Goal: Information Seeking & Learning: Learn about a topic

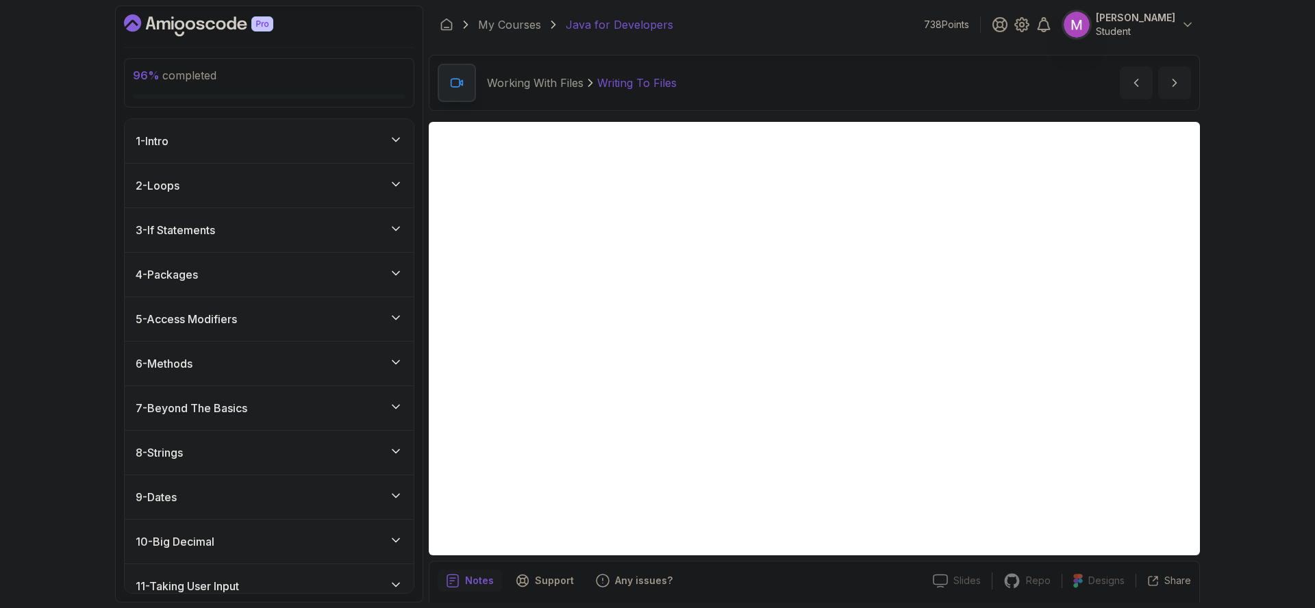
scroll to position [47, 0]
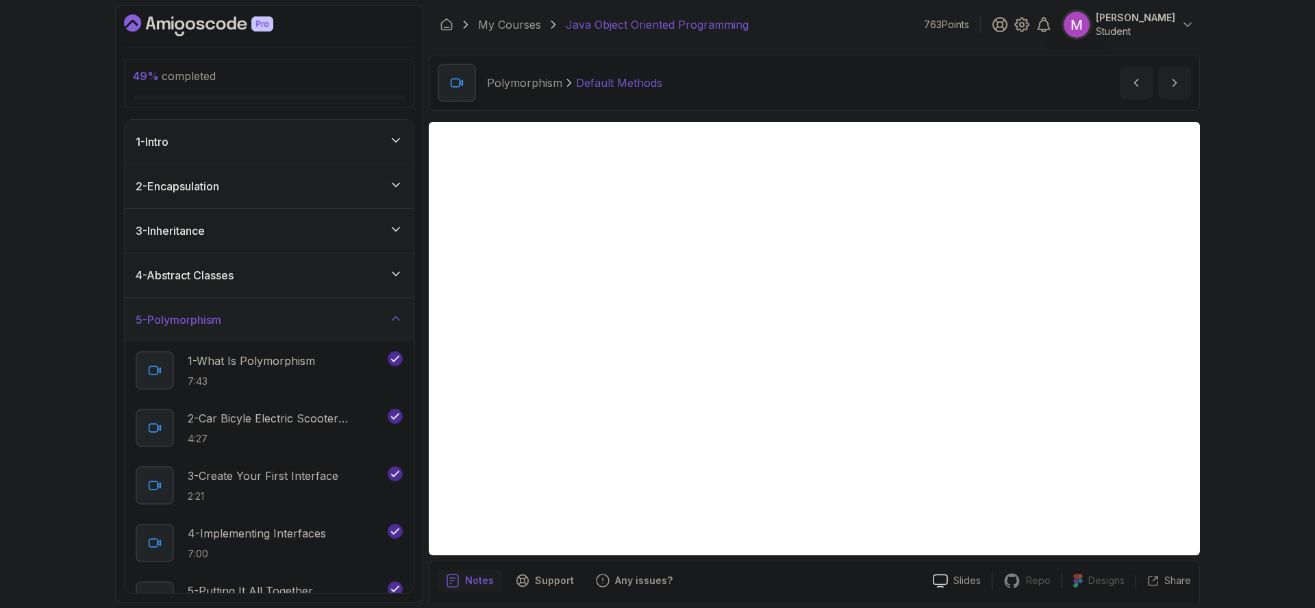
scroll to position [48, 0]
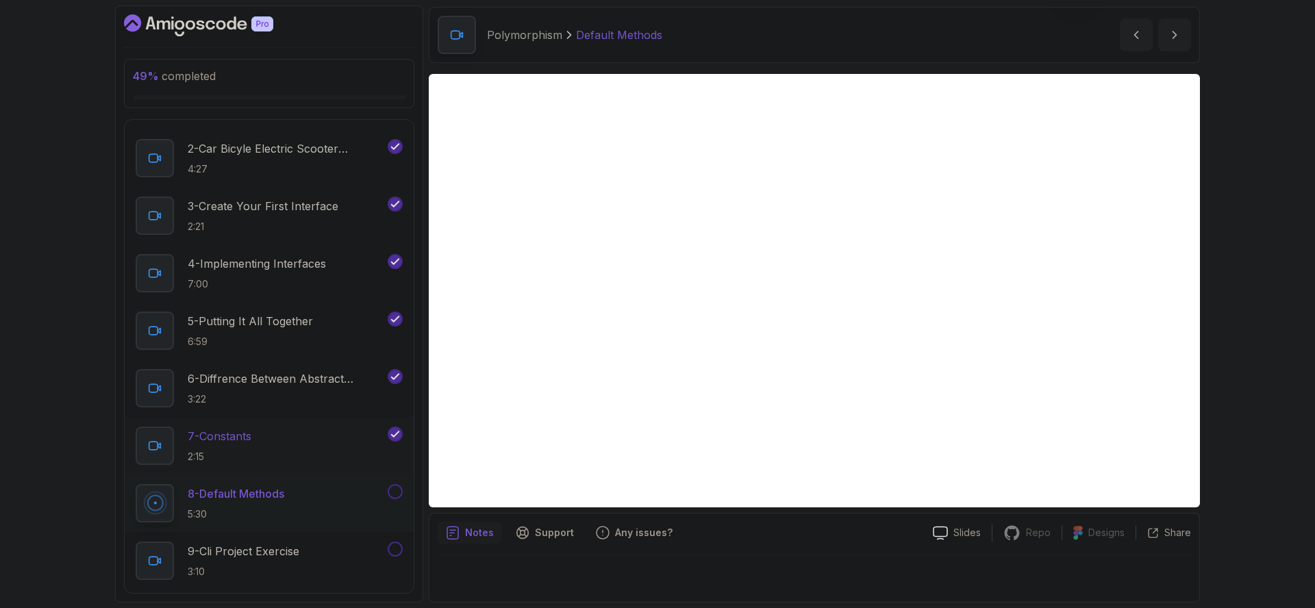
click at [279, 457] on div "7 - Constants 2:15" at bounding box center [260, 446] width 249 height 38
click at [207, 499] on p "8 - Default Methods" at bounding box center [237, 494] width 98 height 16
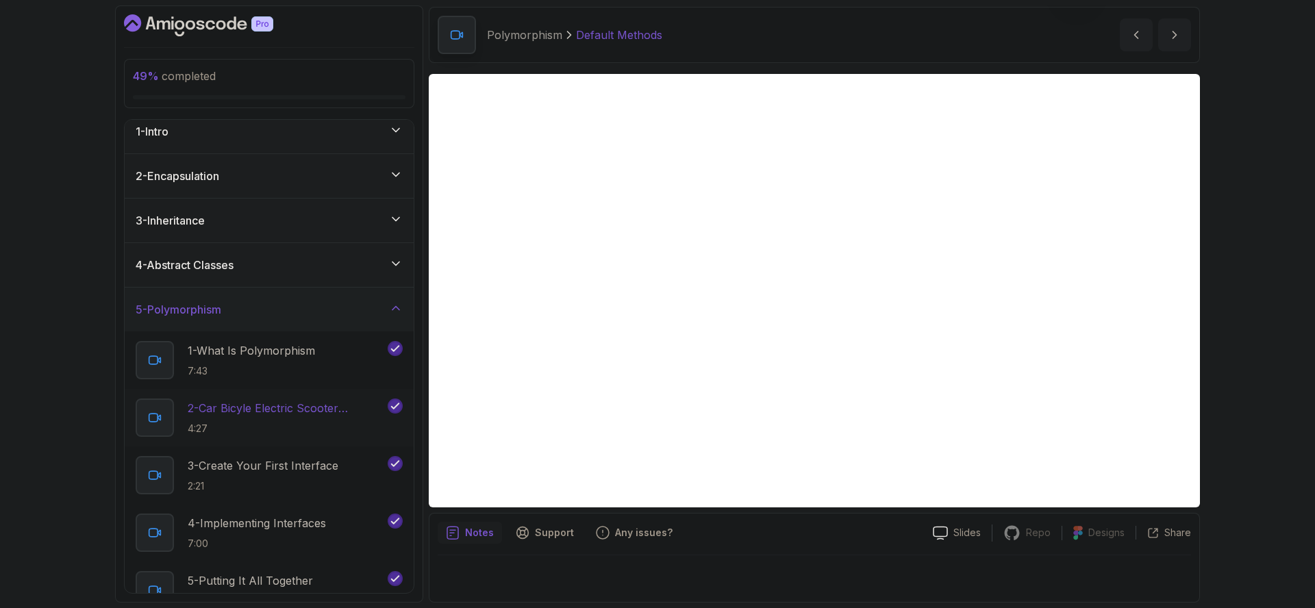
scroll to position [9, 0]
click at [333, 268] on div "4 - Abstract Classes" at bounding box center [269, 266] width 267 height 16
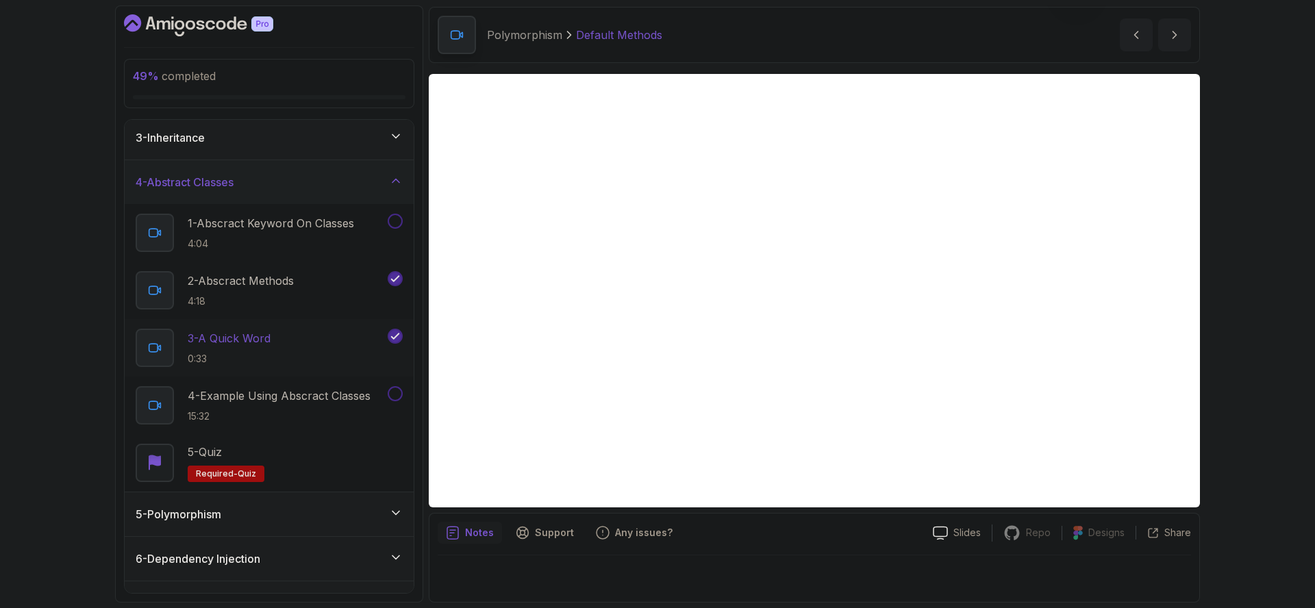
scroll to position [80, 0]
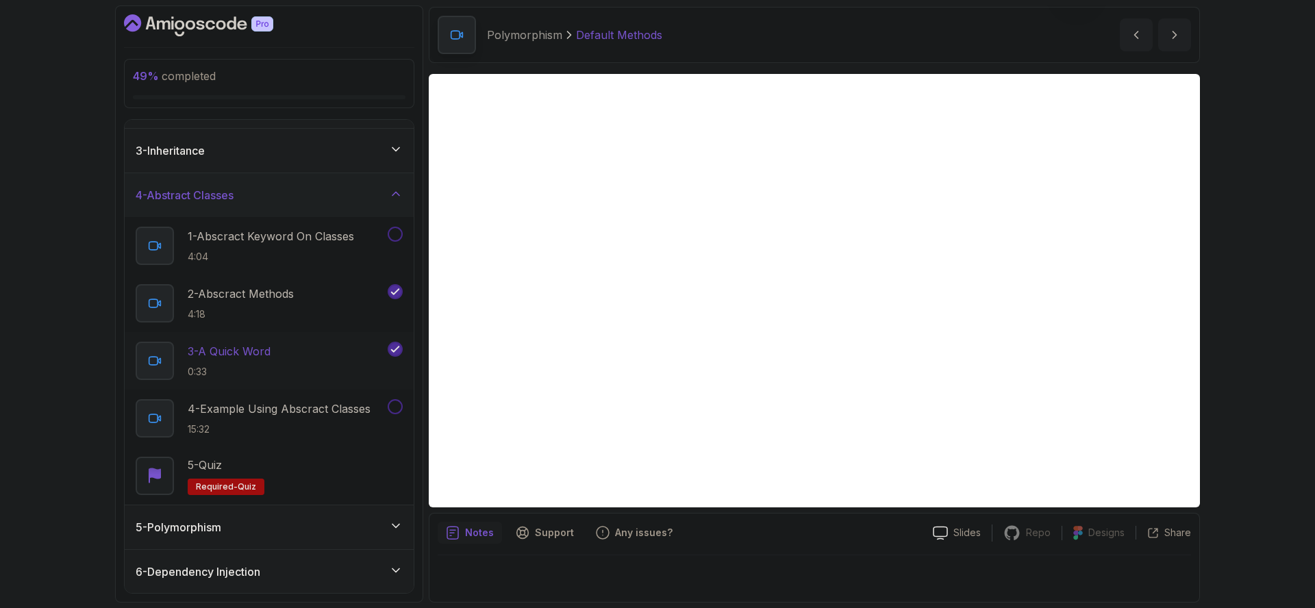
click at [305, 362] on div "3 - A Quick Word 0:33" at bounding box center [260, 361] width 249 height 38
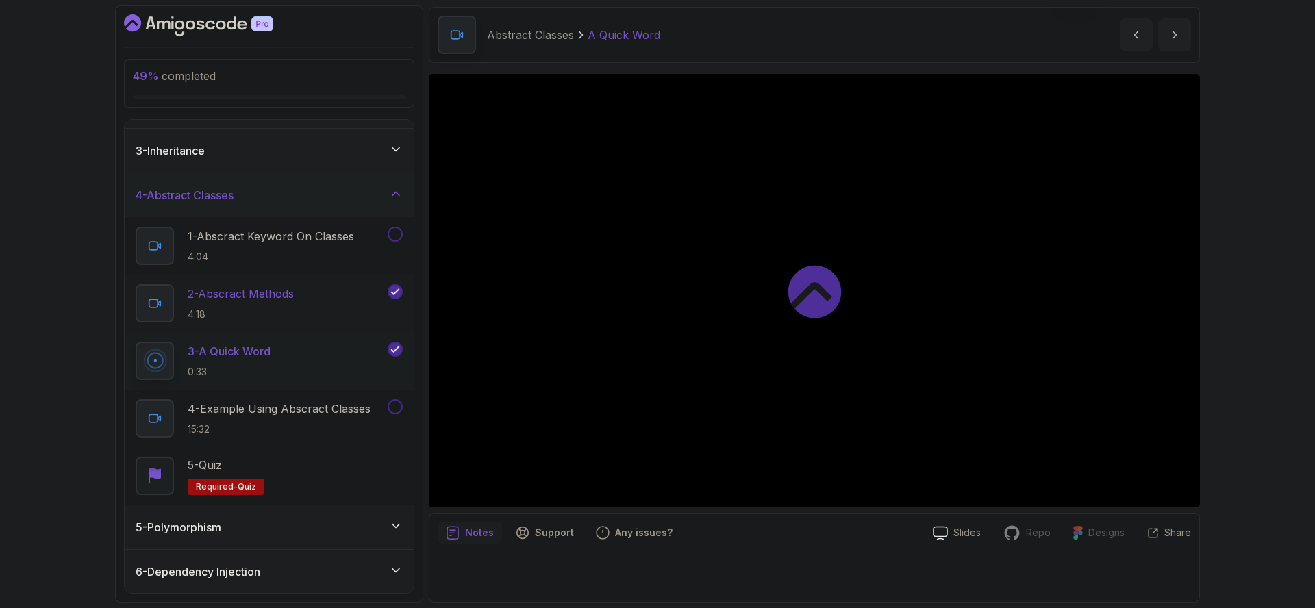
click at [291, 303] on h2 "2 - Abscract Methods 4:18" at bounding box center [241, 304] width 106 height 36
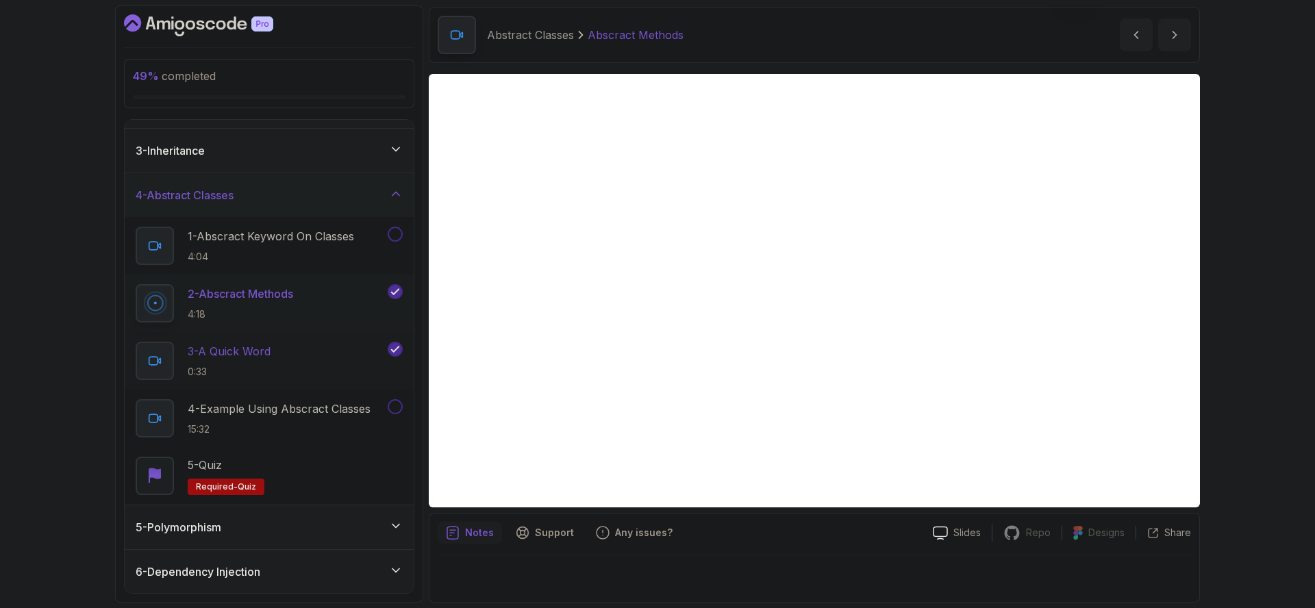
click at [282, 368] on div "3 - A Quick Word 0:33" at bounding box center [260, 361] width 249 height 38
click at [296, 410] on p "4 - Example Using Abscract Classes" at bounding box center [279, 409] width 183 height 16
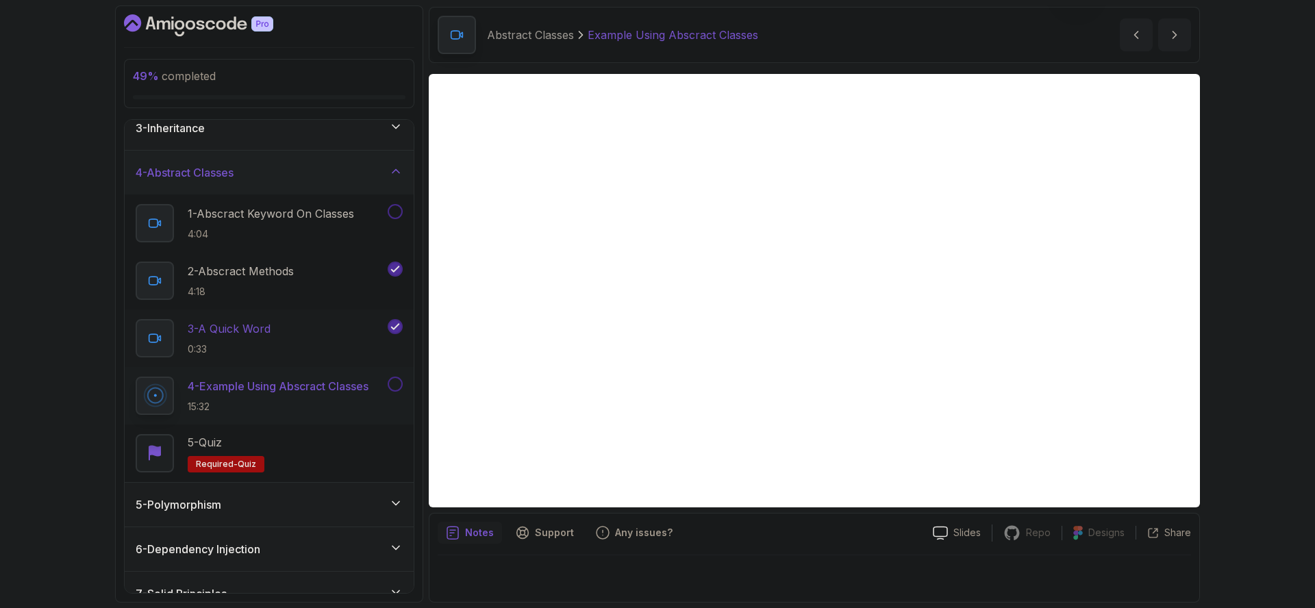
scroll to position [169, 0]
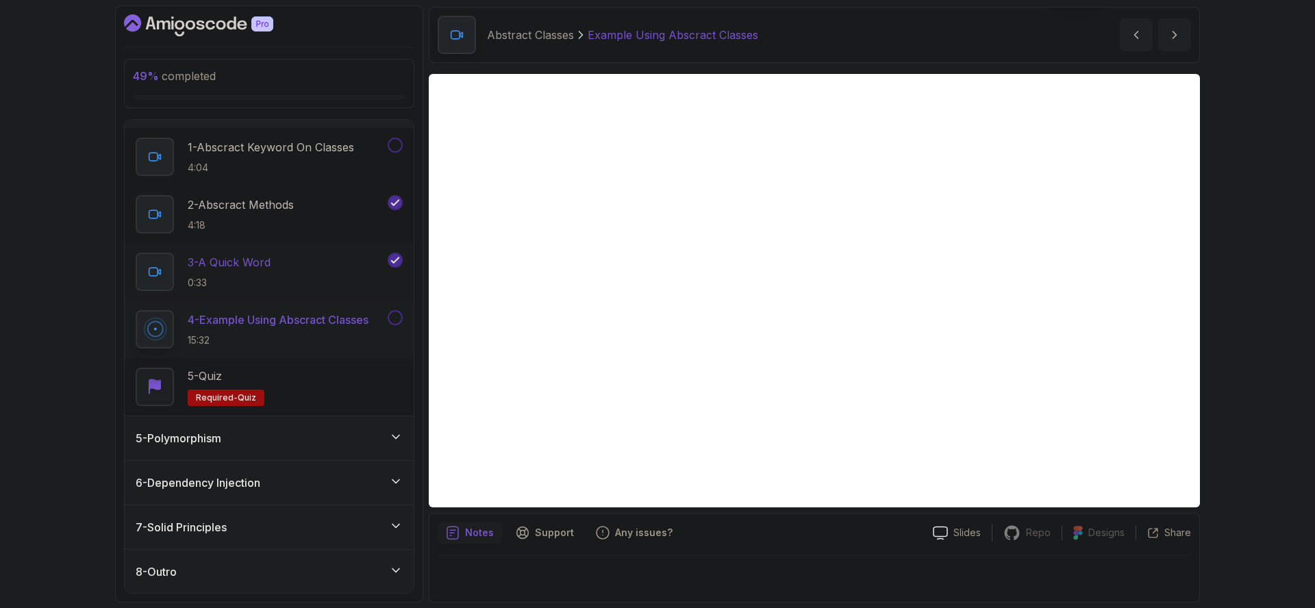
click at [300, 437] on div "5 - Polymorphism" at bounding box center [269, 438] width 267 height 16
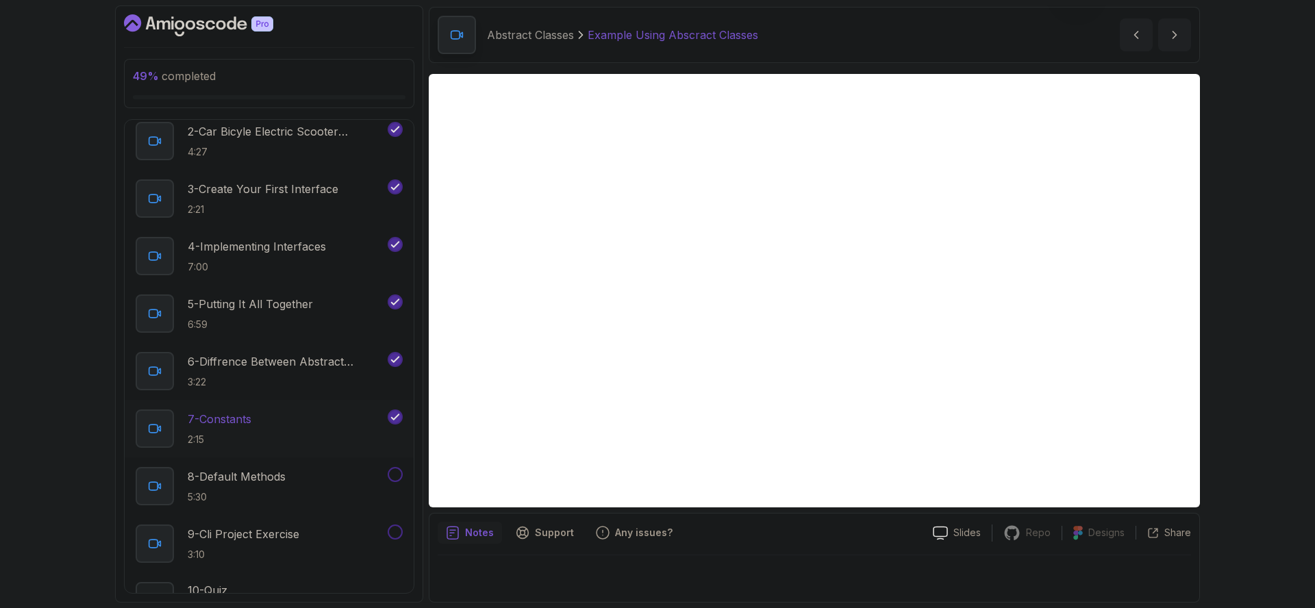
scroll to position [300, 0]
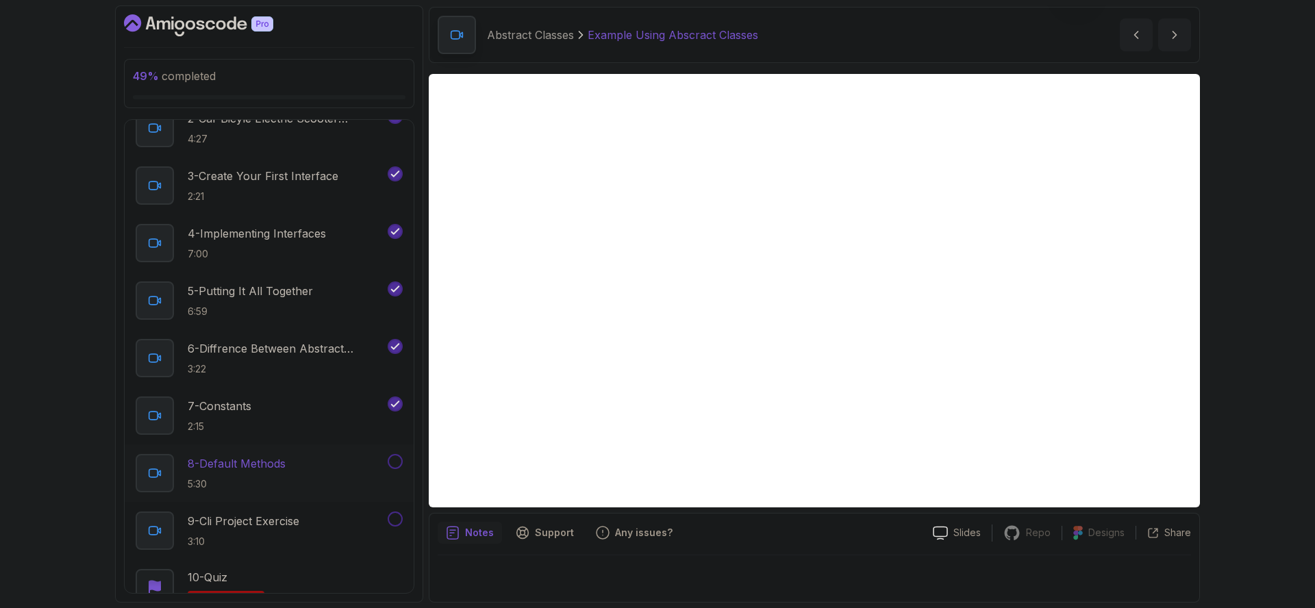
click at [270, 481] on p "5:30" at bounding box center [237, 484] width 98 height 14
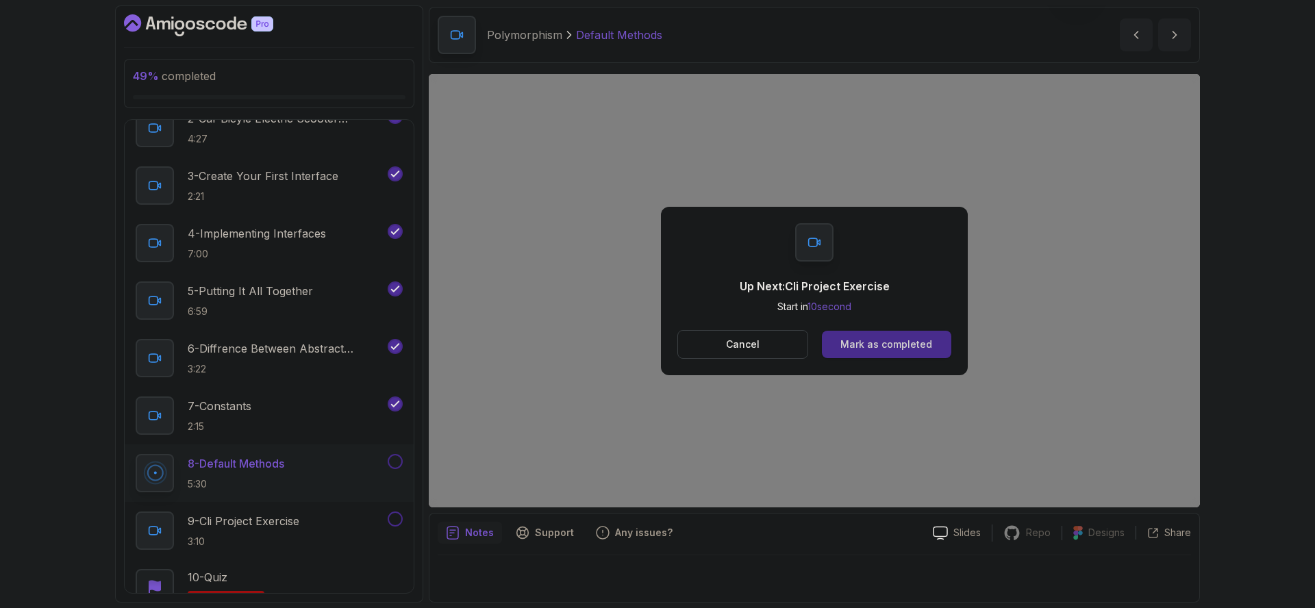
click at [884, 348] on div "Mark as completed" at bounding box center [886, 345] width 92 height 14
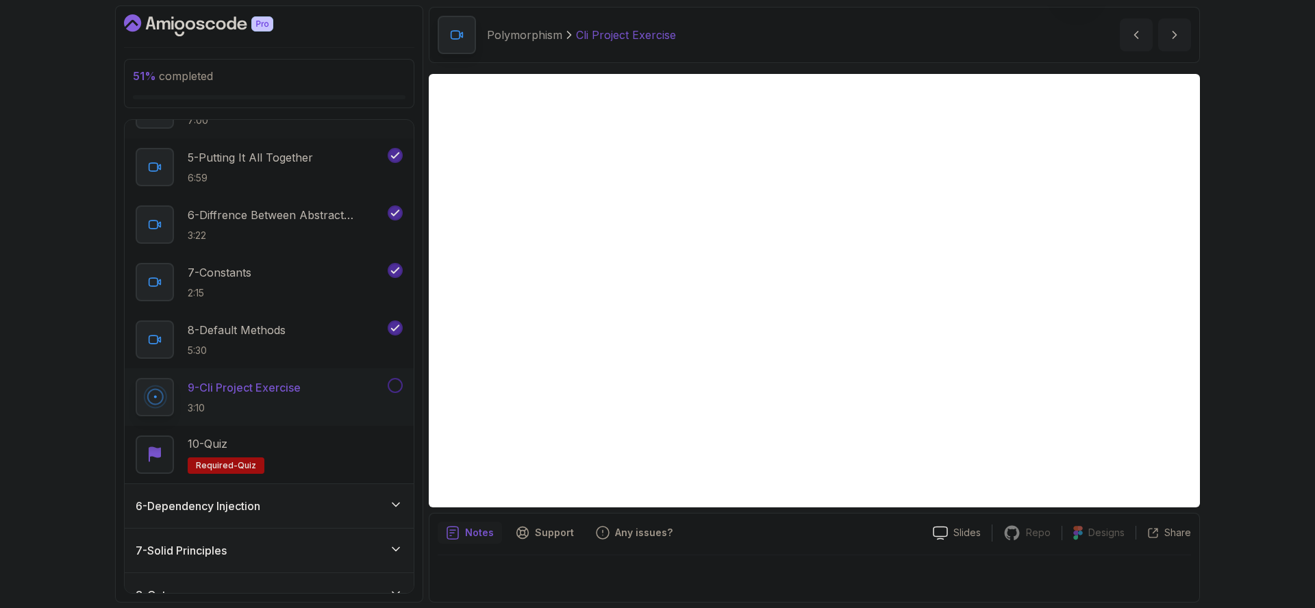
scroll to position [456, 0]
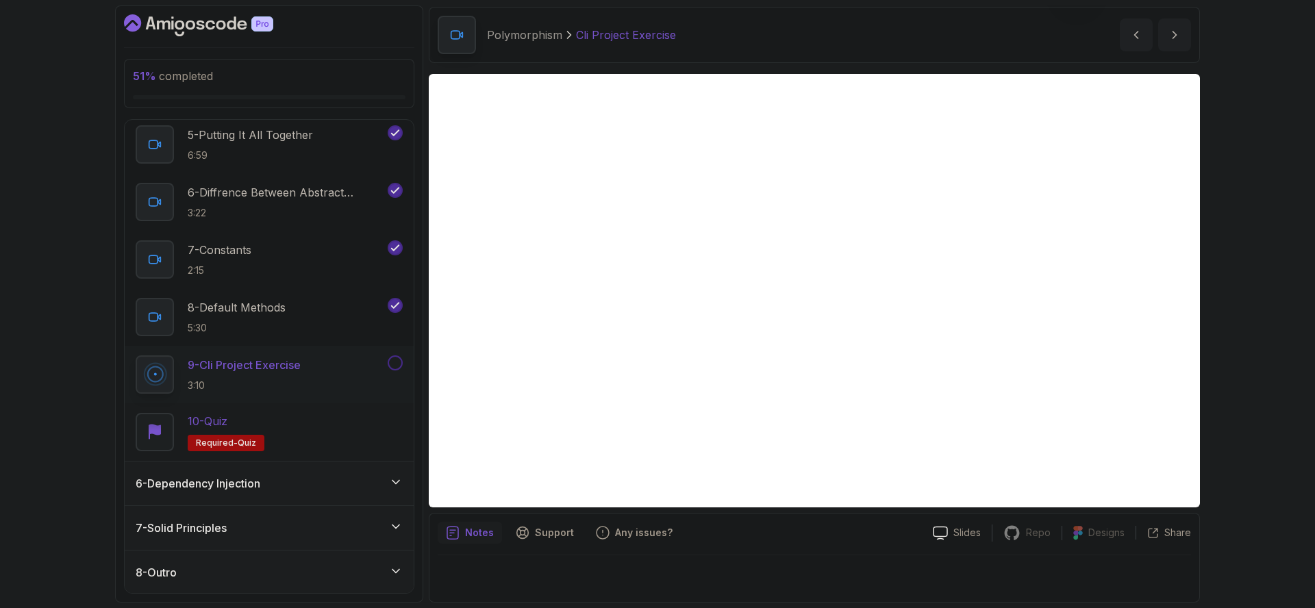
click at [333, 414] on div "10 - Quiz Required- quiz" at bounding box center [269, 432] width 267 height 38
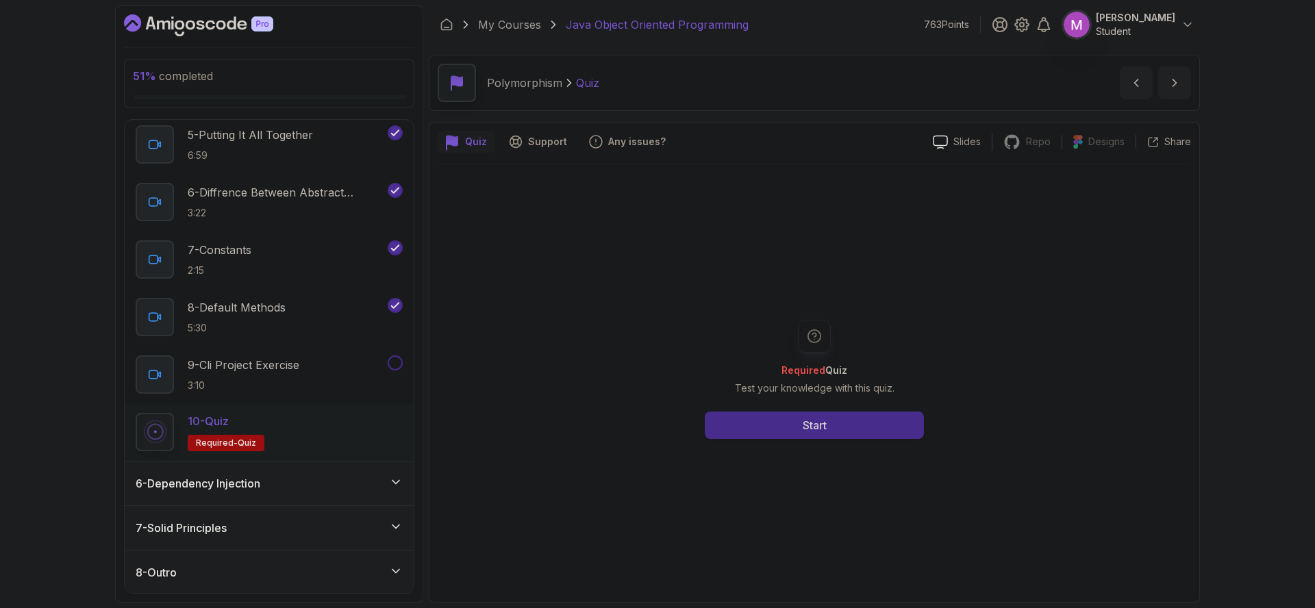
click at [803, 431] on div "Start" at bounding box center [815, 425] width 24 height 16
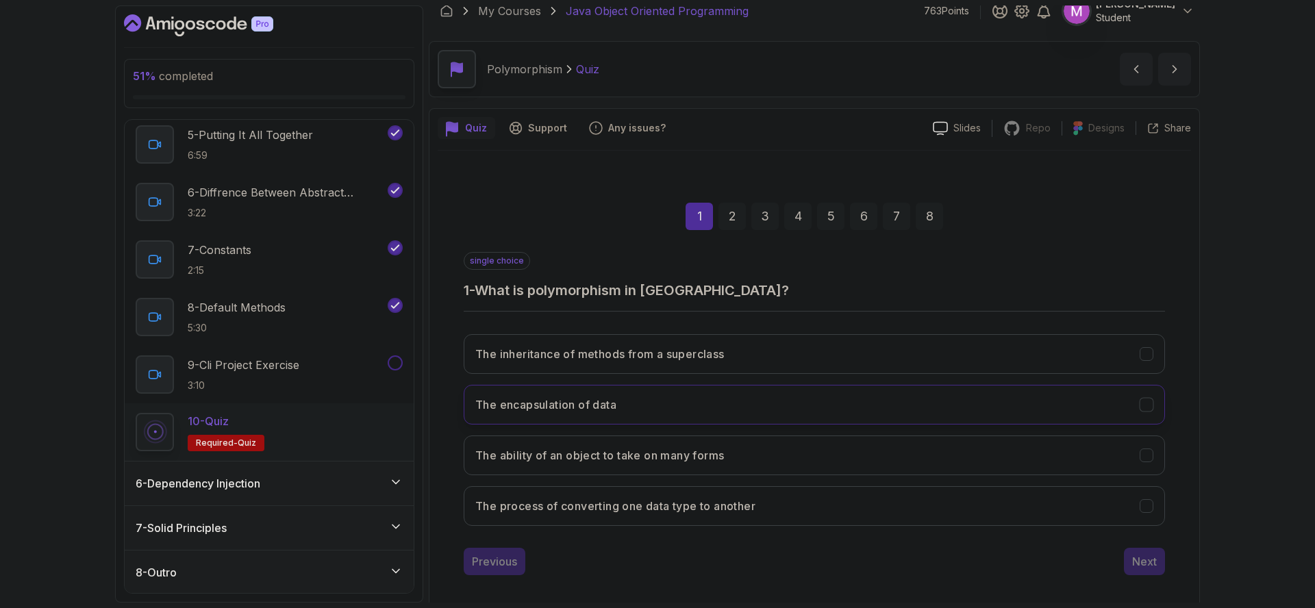
scroll to position [25, 0]
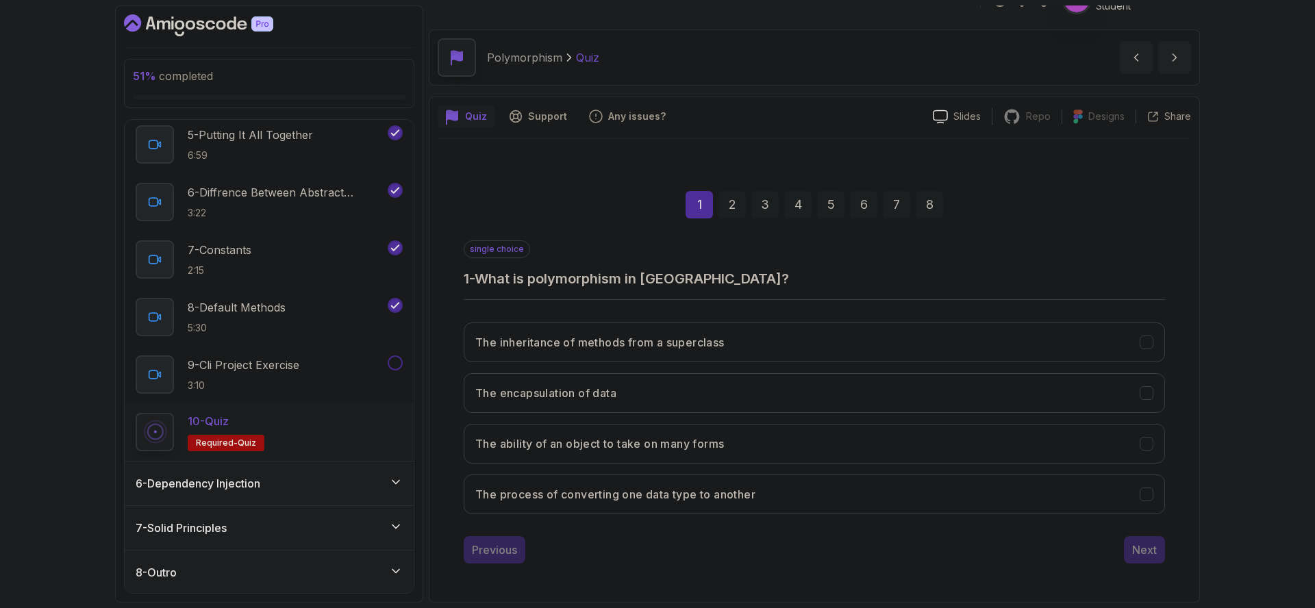
click at [294, 494] on div "6 - Dependency Injection" at bounding box center [269, 484] width 289 height 44
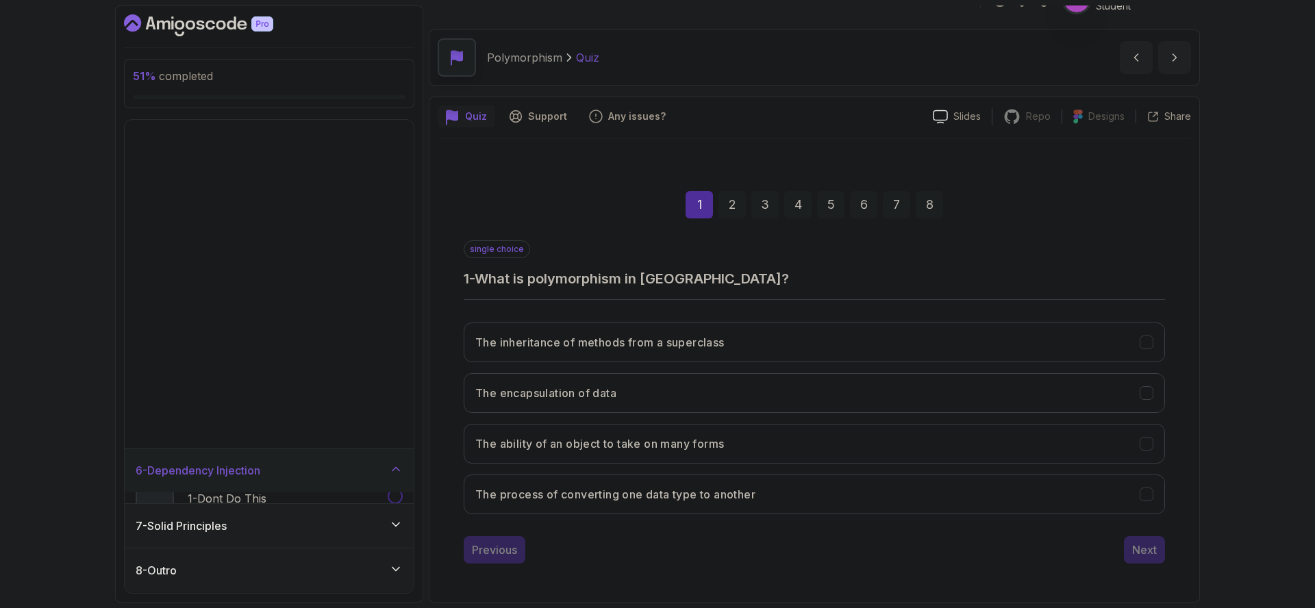
scroll to position [0, 0]
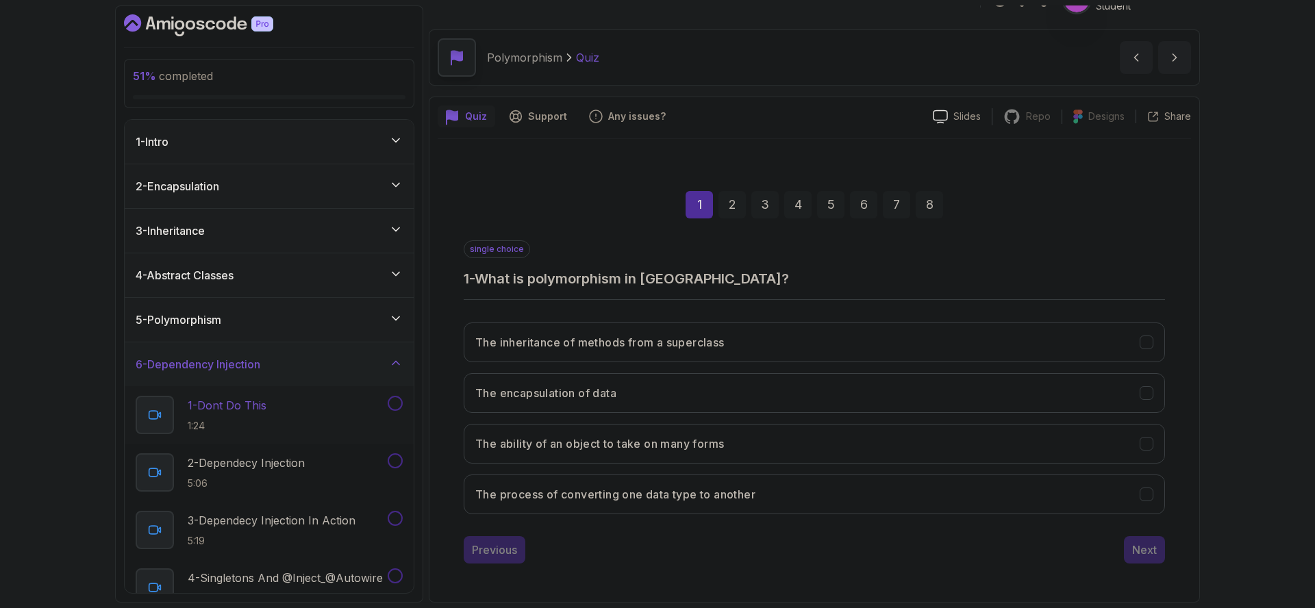
click at [281, 401] on div "1 - Dont Do This 1:24" at bounding box center [260, 415] width 249 height 38
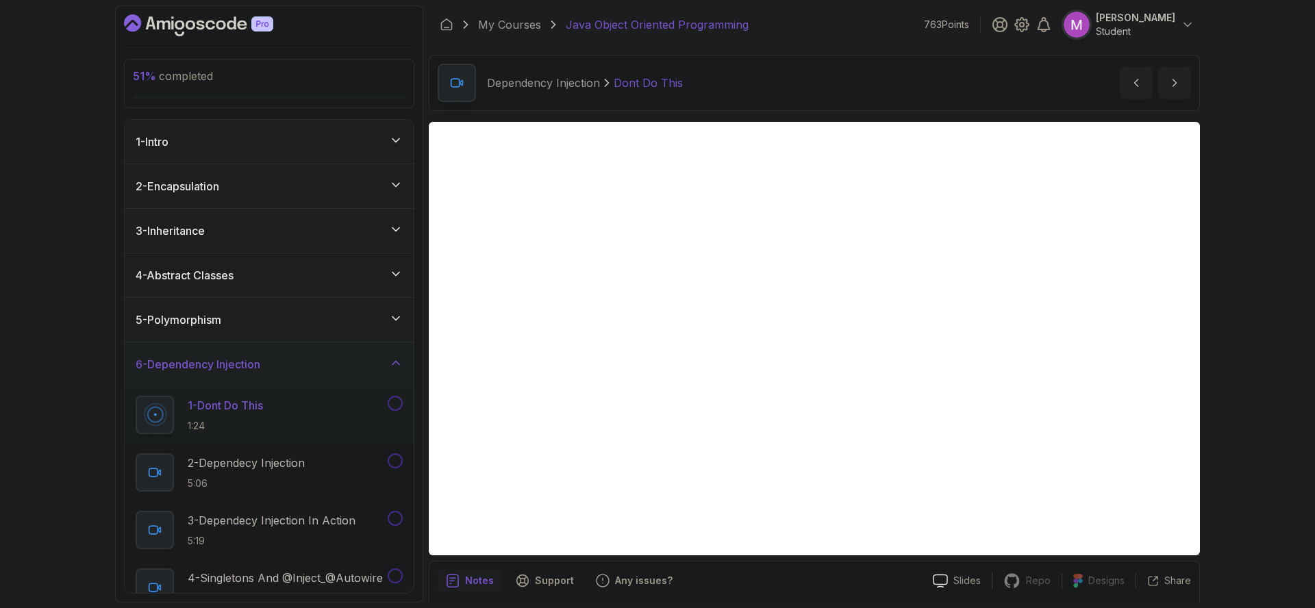
click at [304, 275] on div "4 - Abstract Classes" at bounding box center [269, 275] width 267 height 16
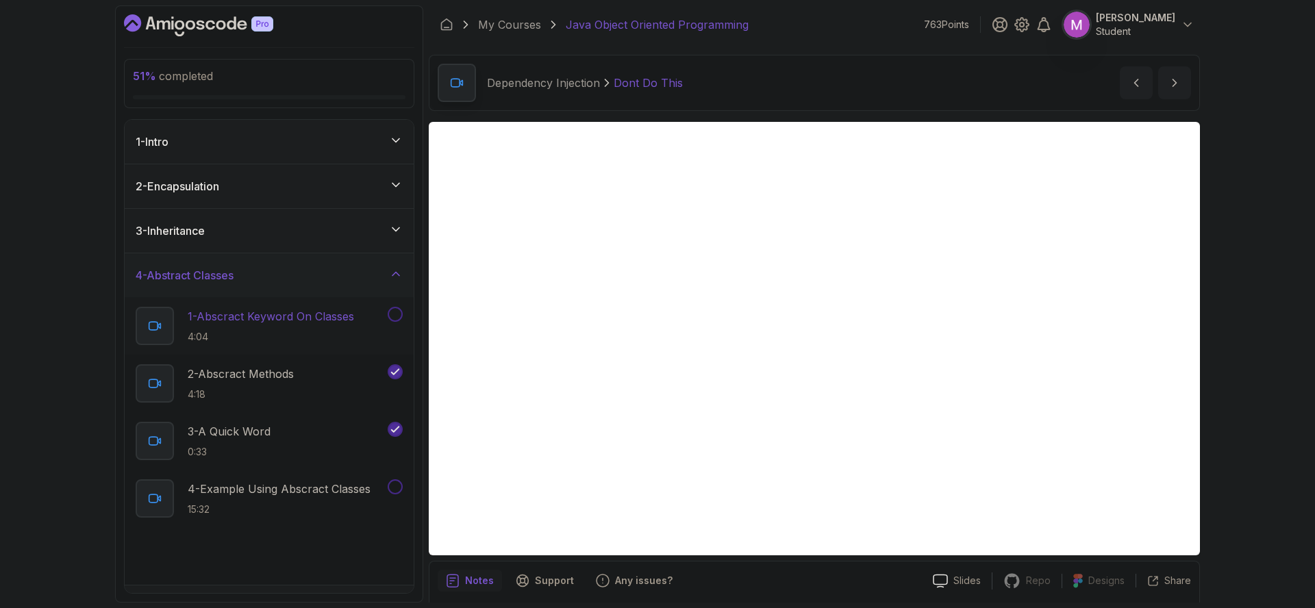
click at [299, 325] on h2 "1 - Abscract Keyword On Classes 4:04" at bounding box center [271, 326] width 166 height 36
click at [398, 316] on button at bounding box center [395, 314] width 15 height 15
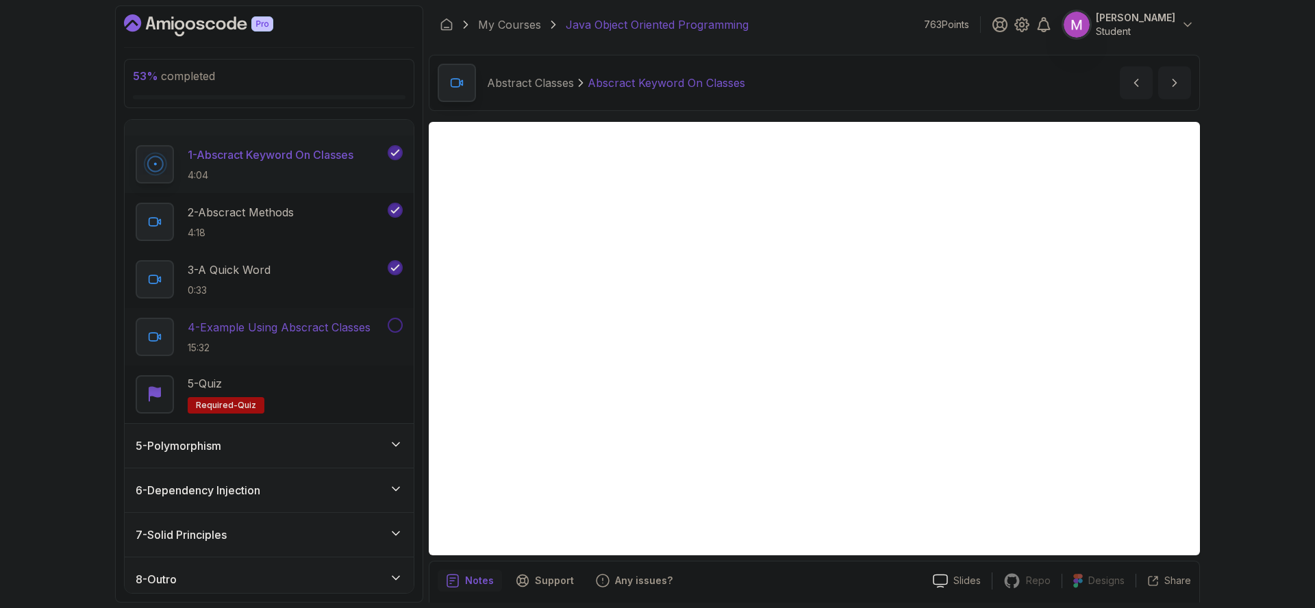
scroll to position [169, 0]
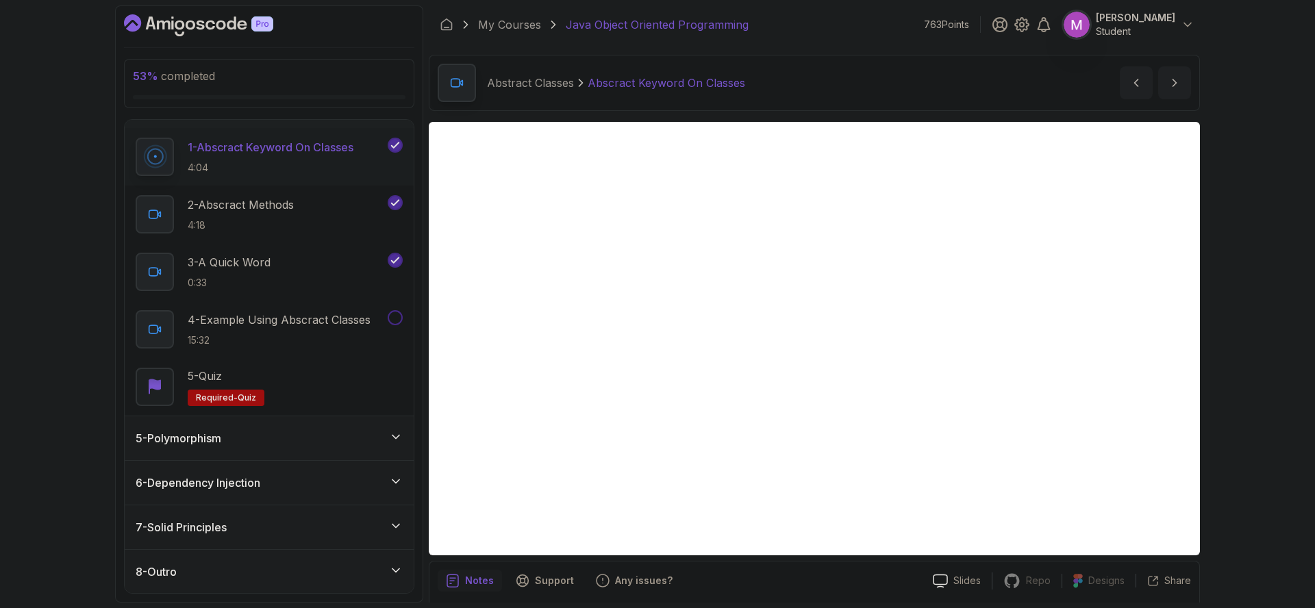
click at [386, 481] on div "6 - Dependency Injection" at bounding box center [269, 483] width 267 height 16
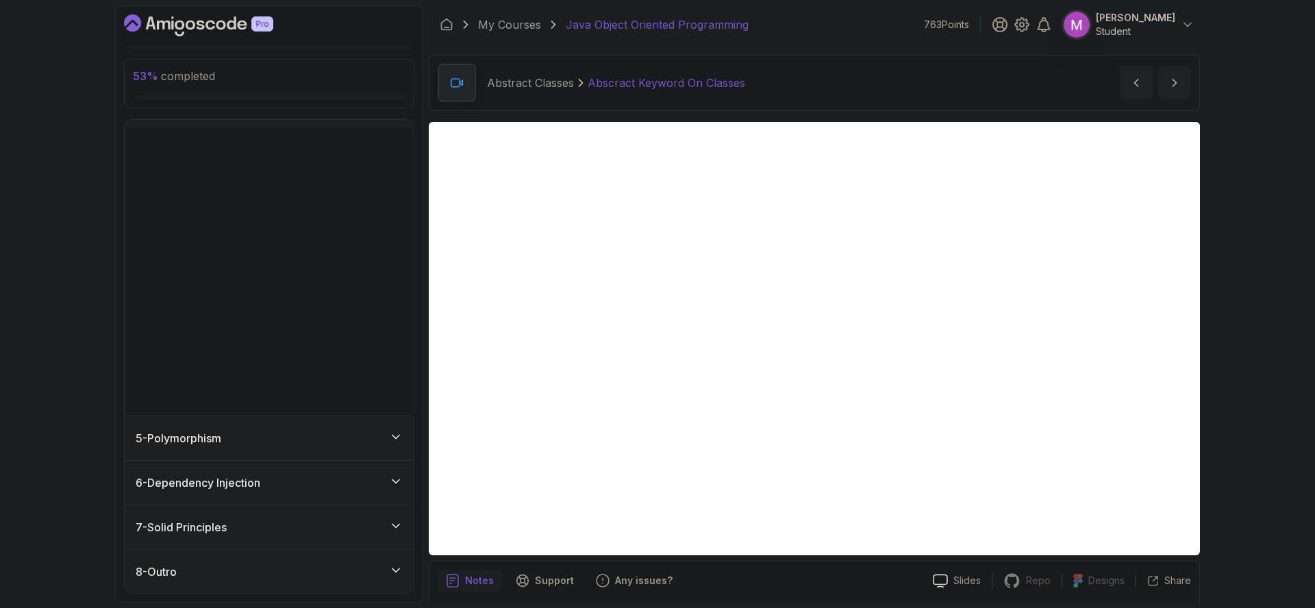
scroll to position [0, 0]
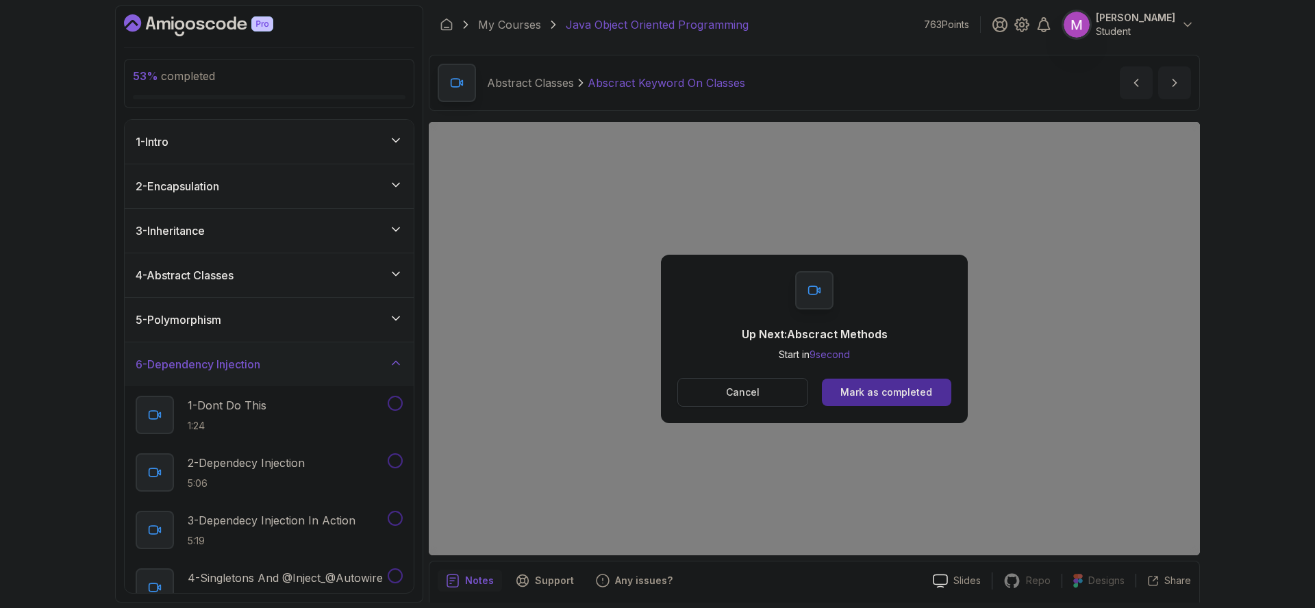
click at [755, 392] on p "Cancel" at bounding box center [743, 393] width 34 height 14
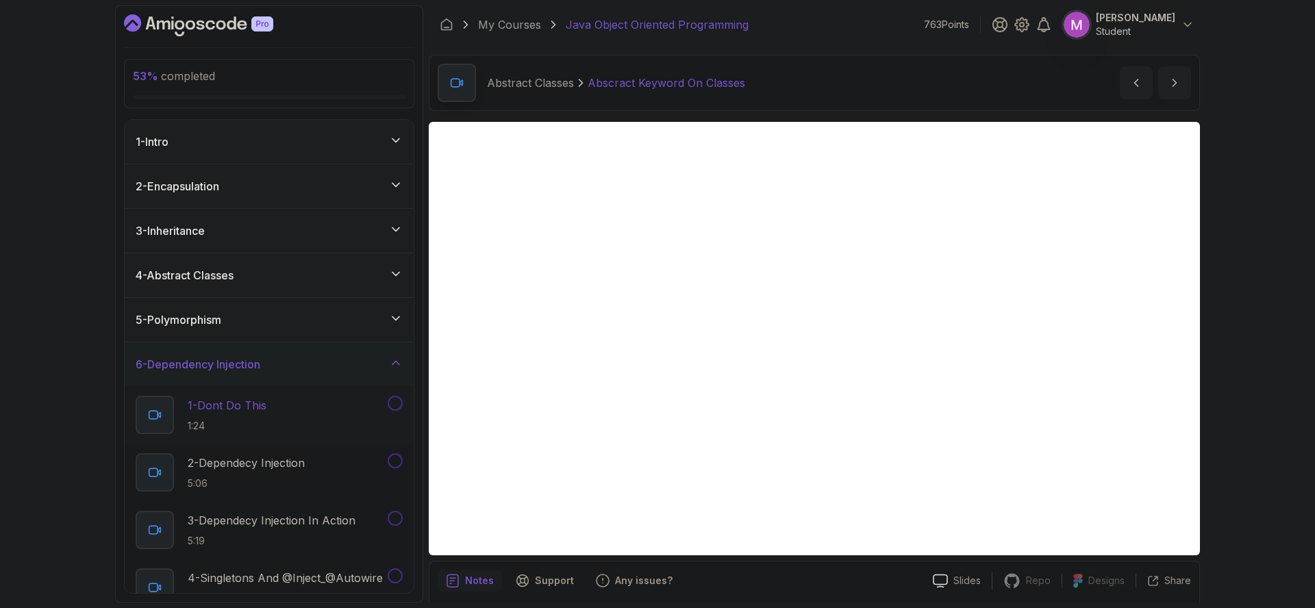
click at [277, 403] on div "1 - Dont Do This 1:24" at bounding box center [260, 415] width 249 height 38
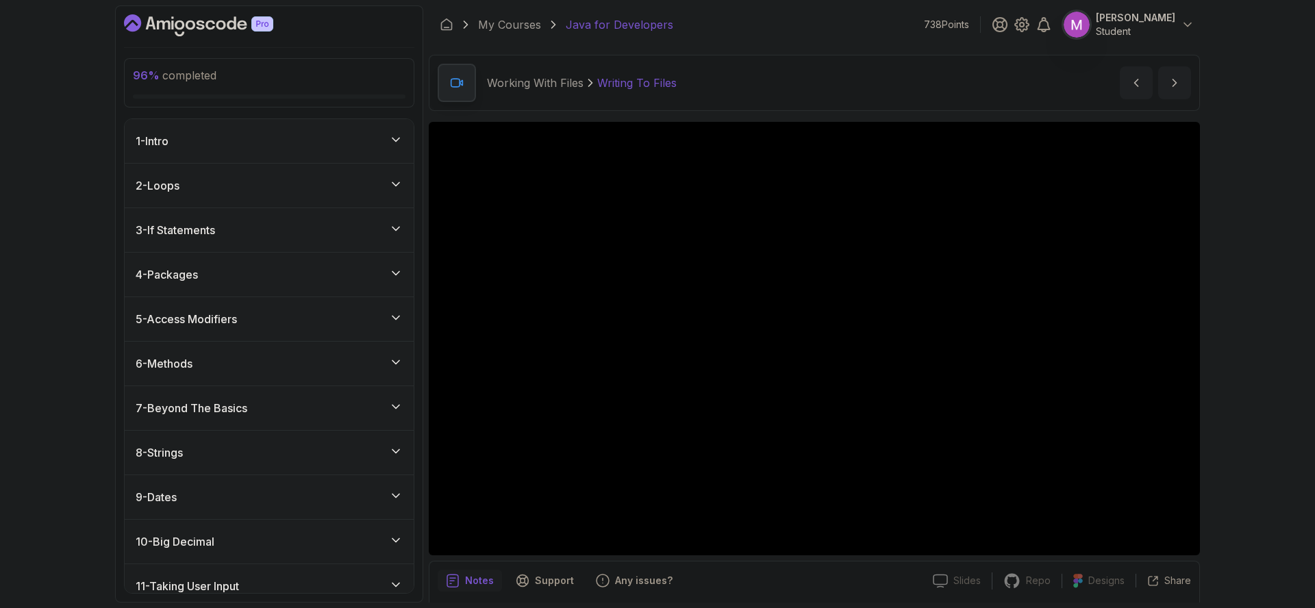
scroll to position [47, 0]
